Goal: Task Accomplishment & Management: Use online tool/utility

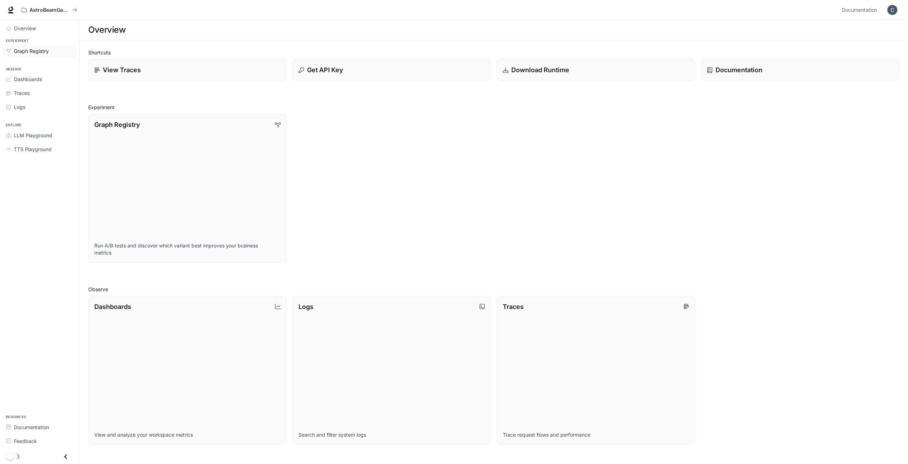
click at [44, 50] on span "Graph Registry" at bounding box center [31, 50] width 35 height 7
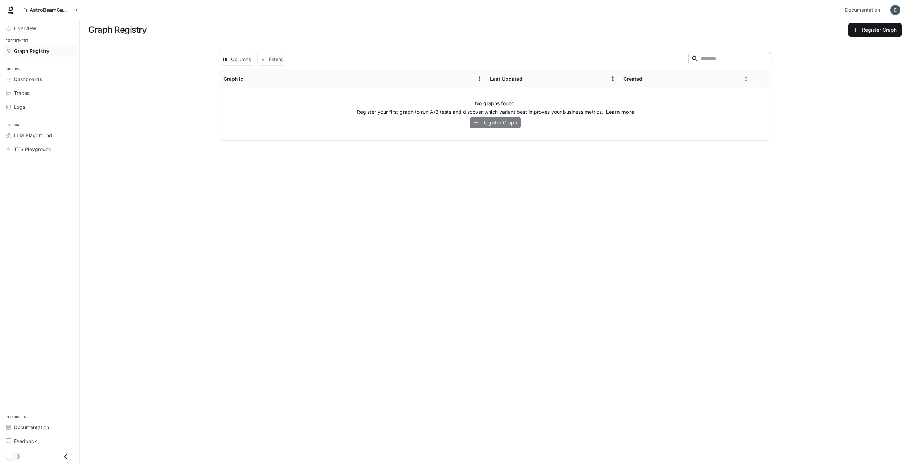
click at [492, 126] on button "Register Graph" at bounding box center [495, 123] width 51 height 12
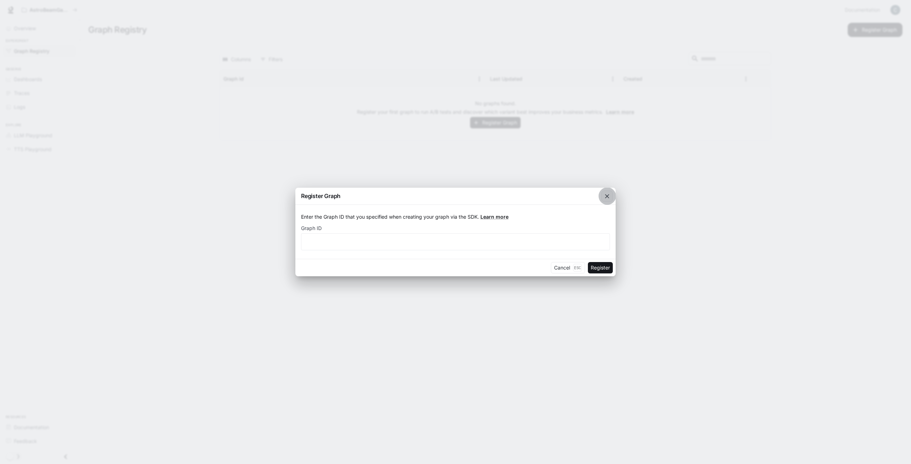
click at [606, 197] on icon "button" at bounding box center [606, 196] width 7 height 7
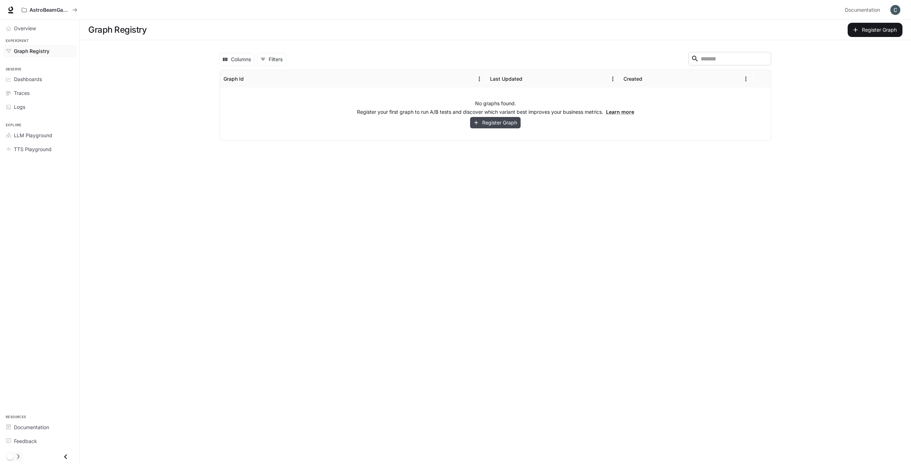
click at [493, 126] on button "Register Graph" at bounding box center [495, 123] width 51 height 12
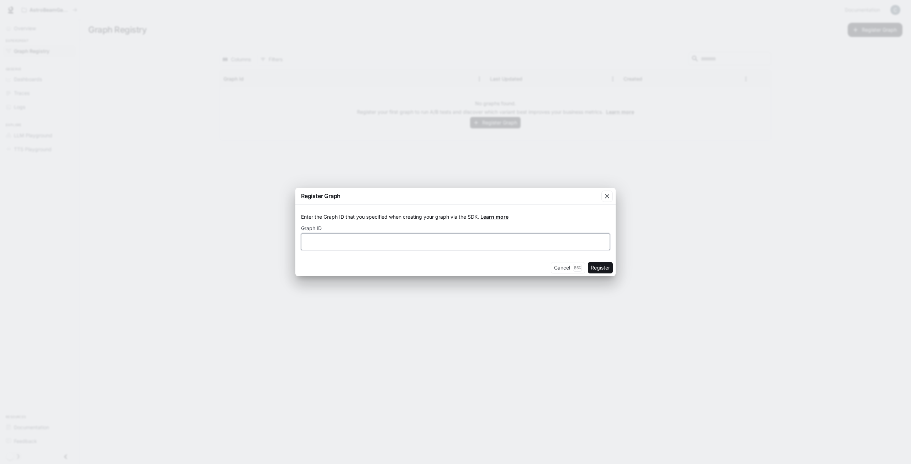
click at [368, 244] on input "text" at bounding box center [455, 241] width 308 height 7
type input "****"
click at [599, 265] on button "Register" at bounding box center [600, 267] width 25 height 11
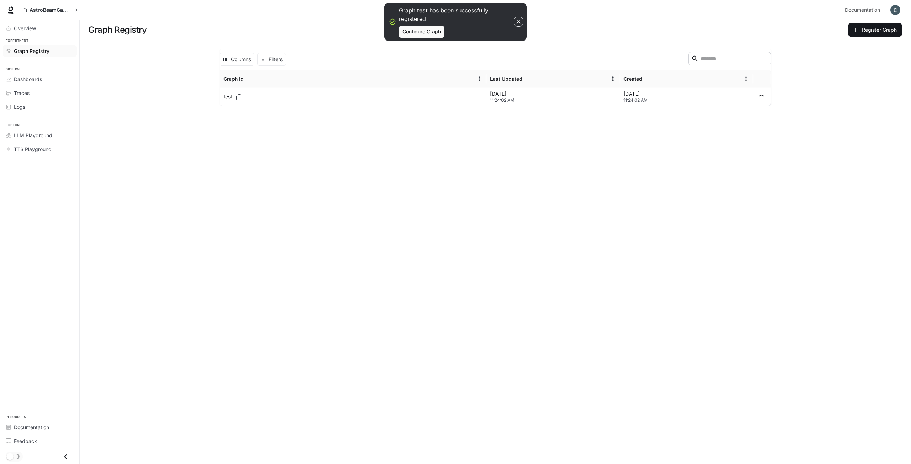
click at [259, 94] on div "test" at bounding box center [352, 96] width 259 height 17
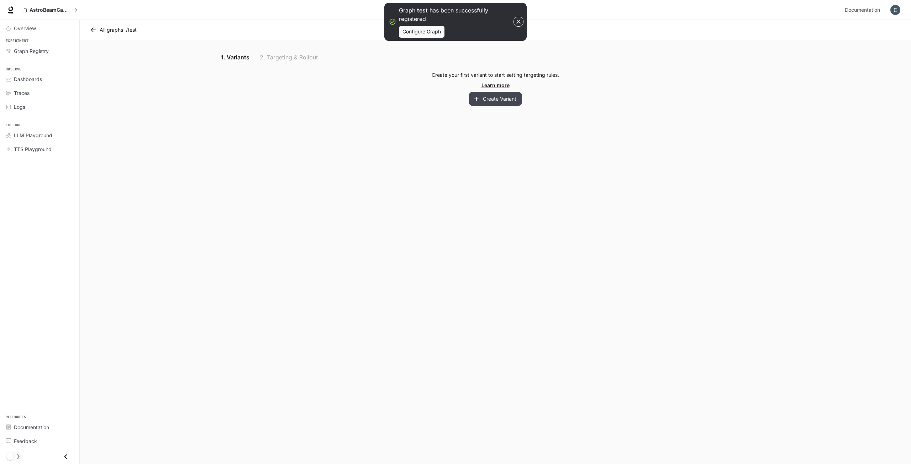
click at [479, 101] on icon "button" at bounding box center [476, 98] width 7 height 7
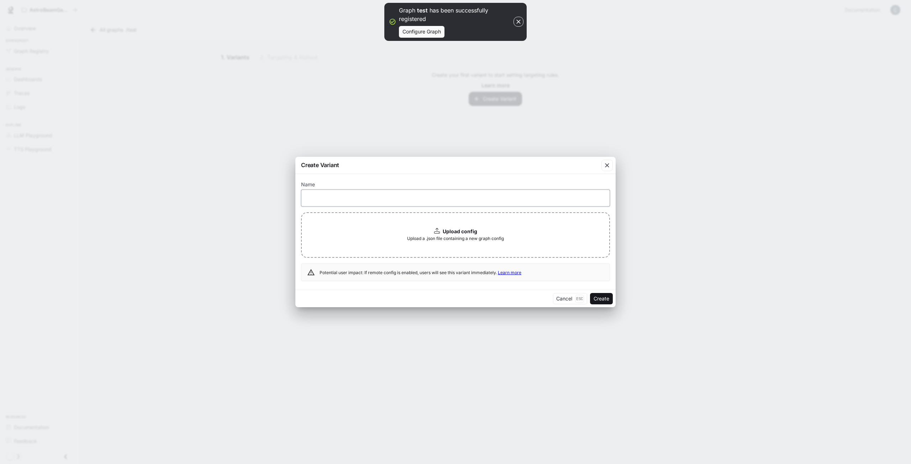
click at [380, 195] on input "text" at bounding box center [455, 197] width 308 height 7
click at [329, 180] on div "Name ​ Upload config Upload a .json file containing a new graph config Potentia…" at bounding box center [455, 232] width 320 height 116
click at [568, 300] on button "Cancel Esc" at bounding box center [570, 298] width 34 height 11
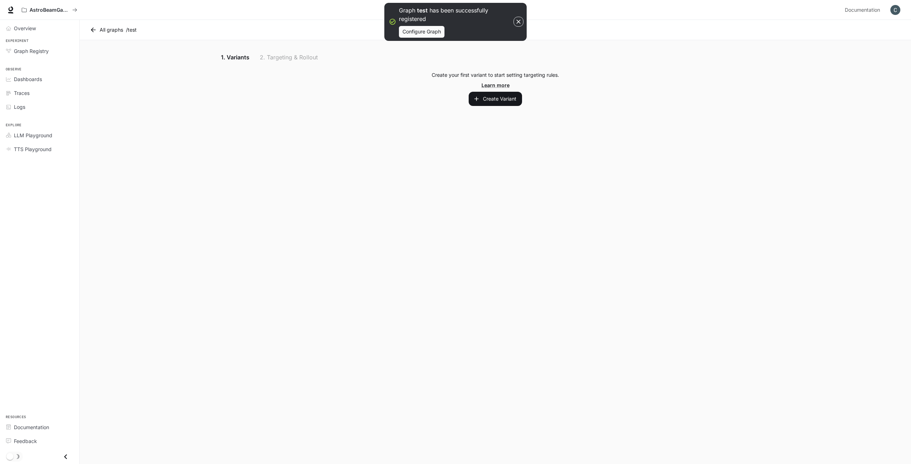
click at [308, 57] on div "1. Variants 2. Targeting & Rollout" at bounding box center [495, 57] width 552 height 17
click at [432, 33] on button "Configure Graph" at bounding box center [422, 32] width 46 height 12
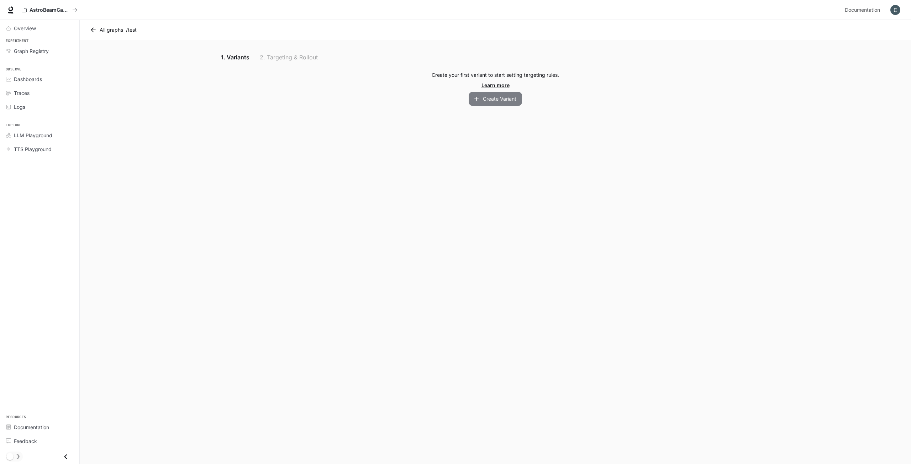
click at [495, 99] on button "Create Variant" at bounding box center [494, 99] width 53 height 14
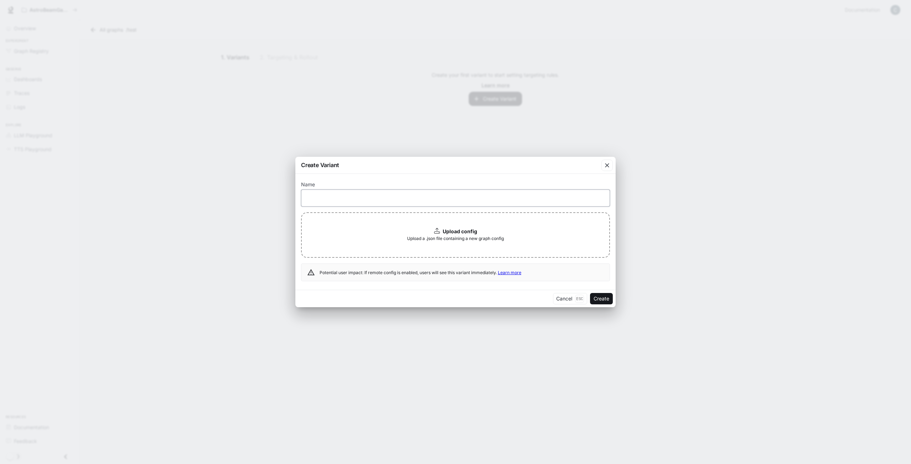
click at [368, 201] on input "text" at bounding box center [455, 197] width 308 height 7
type input "****"
click at [608, 304] on button "Create" at bounding box center [601, 298] width 23 height 11
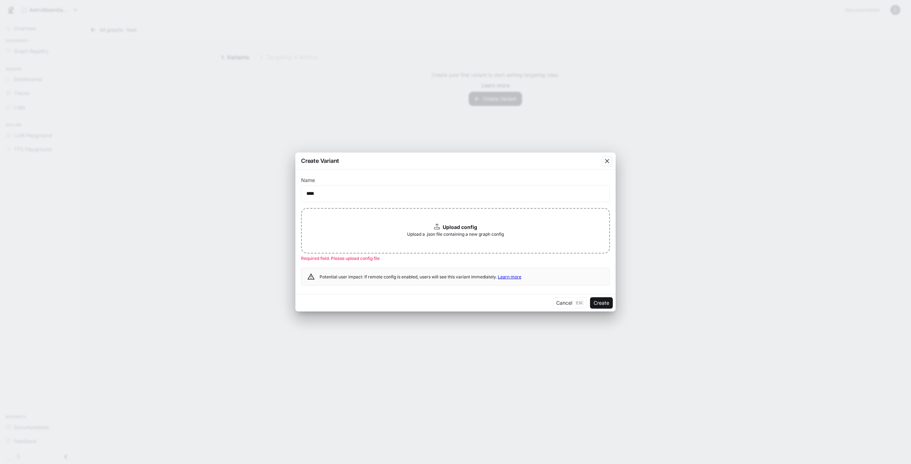
click at [604, 166] on div "button" at bounding box center [606, 160] width 11 height 11
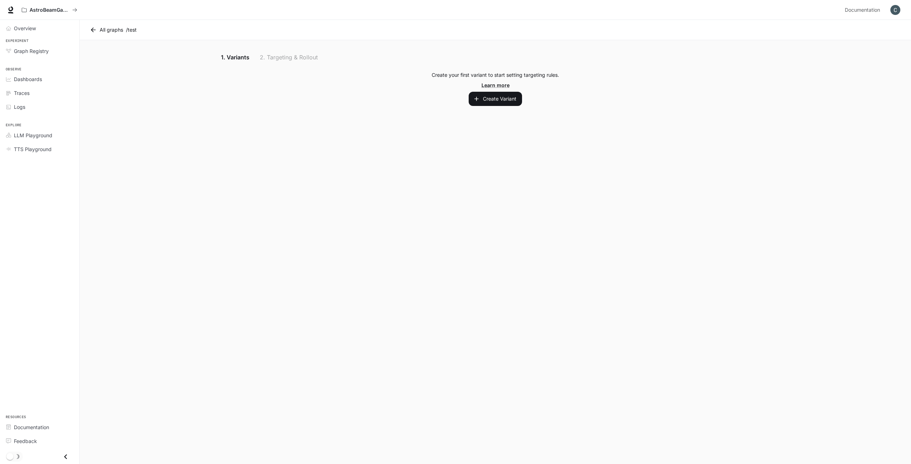
click at [113, 31] on link "All graphs" at bounding box center [107, 30] width 38 height 14
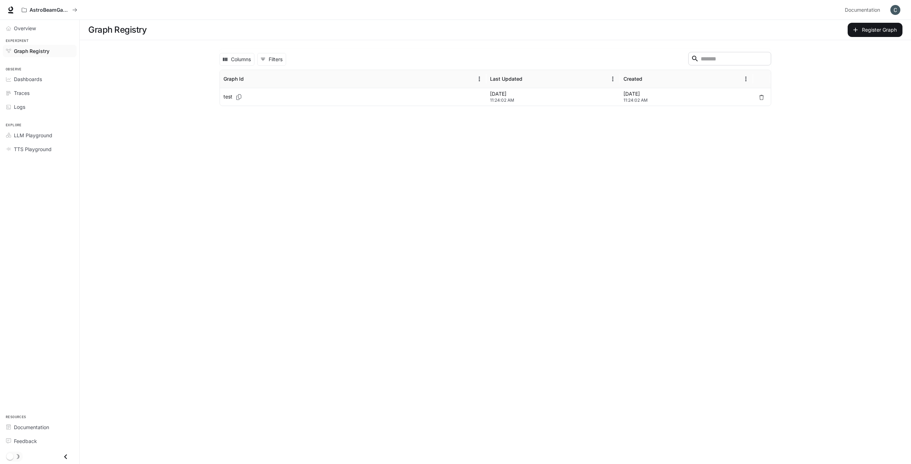
click at [761, 97] on icon "button" at bounding box center [761, 97] width 5 height 5
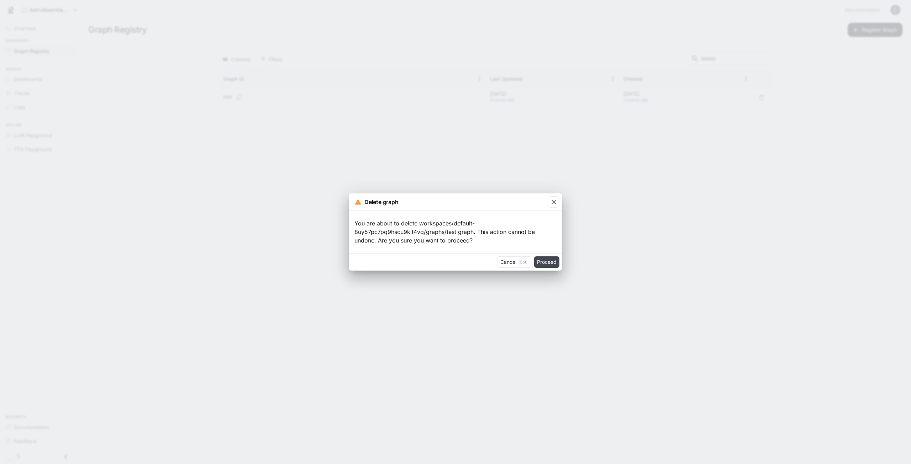
click at [550, 262] on button "Proceed" at bounding box center [546, 261] width 25 height 11
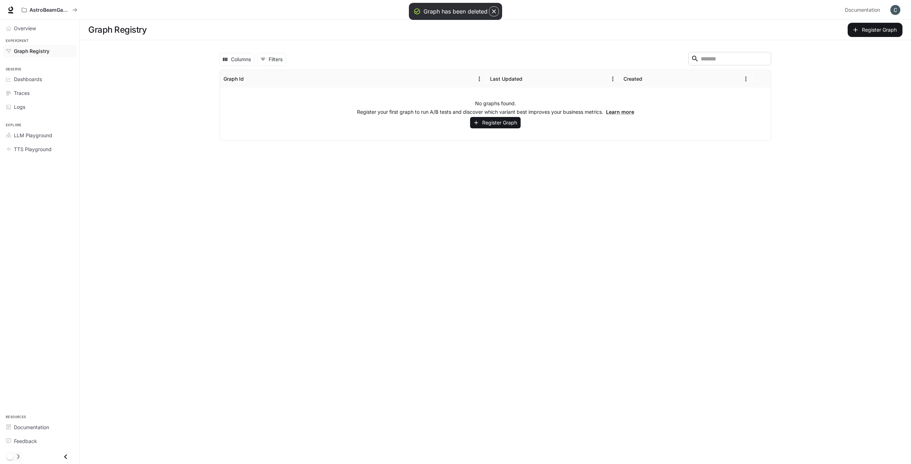
click at [297, 195] on main "Graph Registry Register Graph Columns 0 Filters ​ Graph Id Last Updated Created…" at bounding box center [495, 242] width 831 height 444
